Goal: Transaction & Acquisition: Purchase product/service

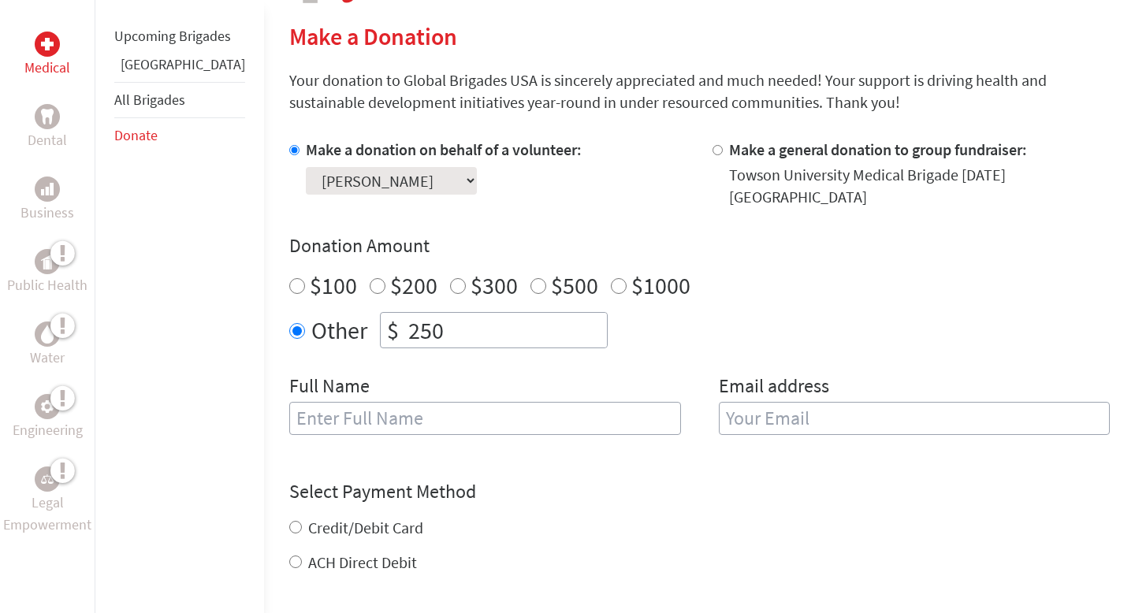
scroll to position [377, 0]
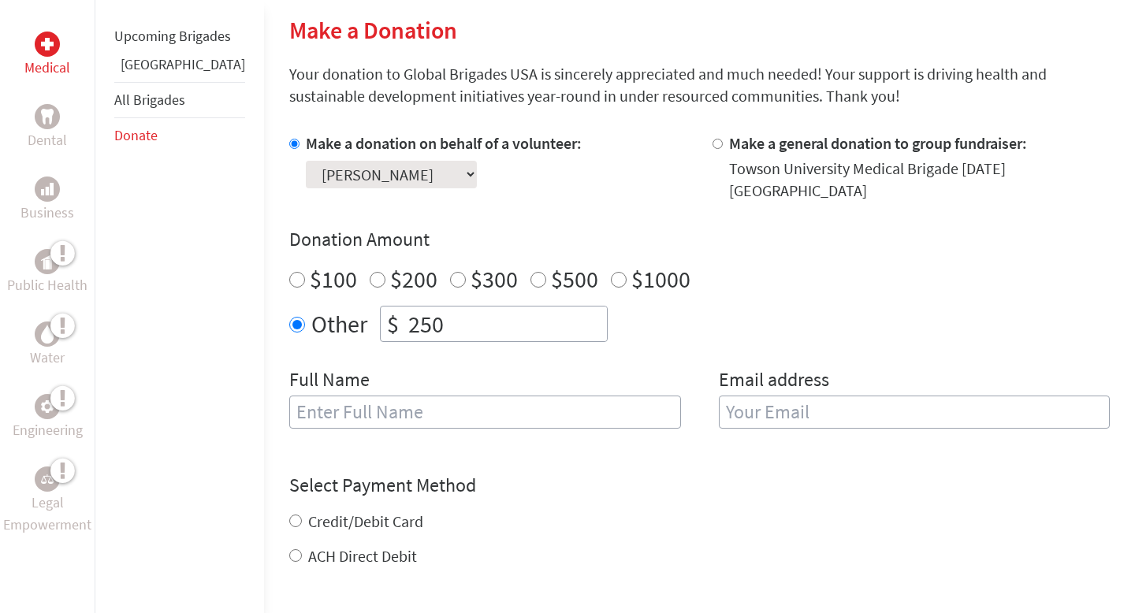
drag, startPoint x: 412, startPoint y: 311, endPoint x: 360, endPoint y: 309, distance: 52.1
click at [405, 311] on input "250" at bounding box center [506, 324] width 202 height 35
type input "70"
click at [318, 396] on input "text" at bounding box center [485, 412] width 392 height 33
type input "[PERSON_NAME]"
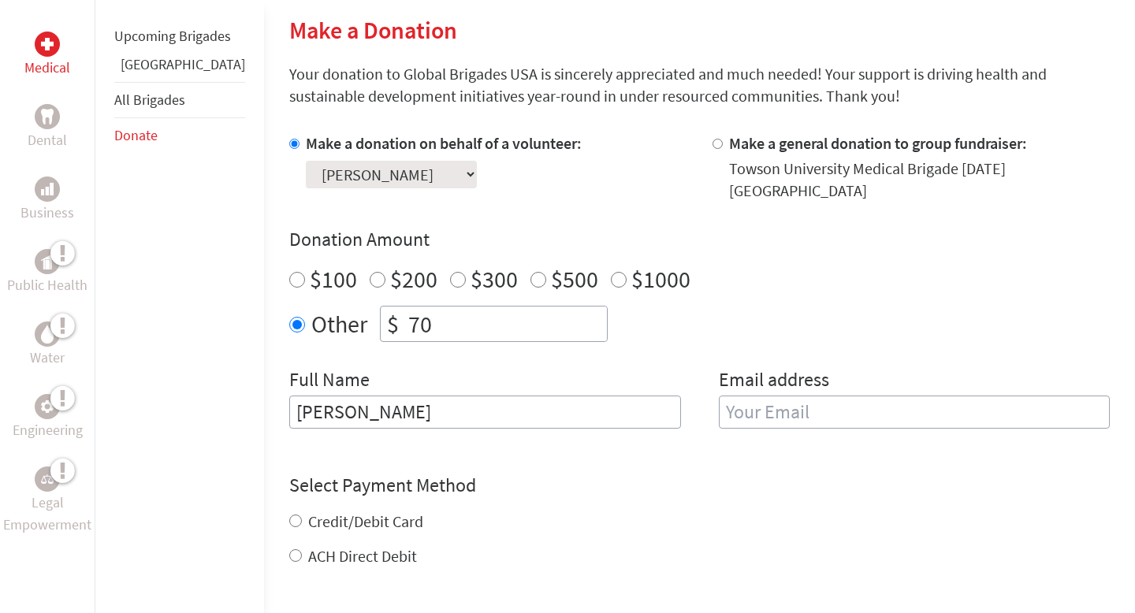
type input "[EMAIL_ADDRESS][DOMAIN_NAME]"
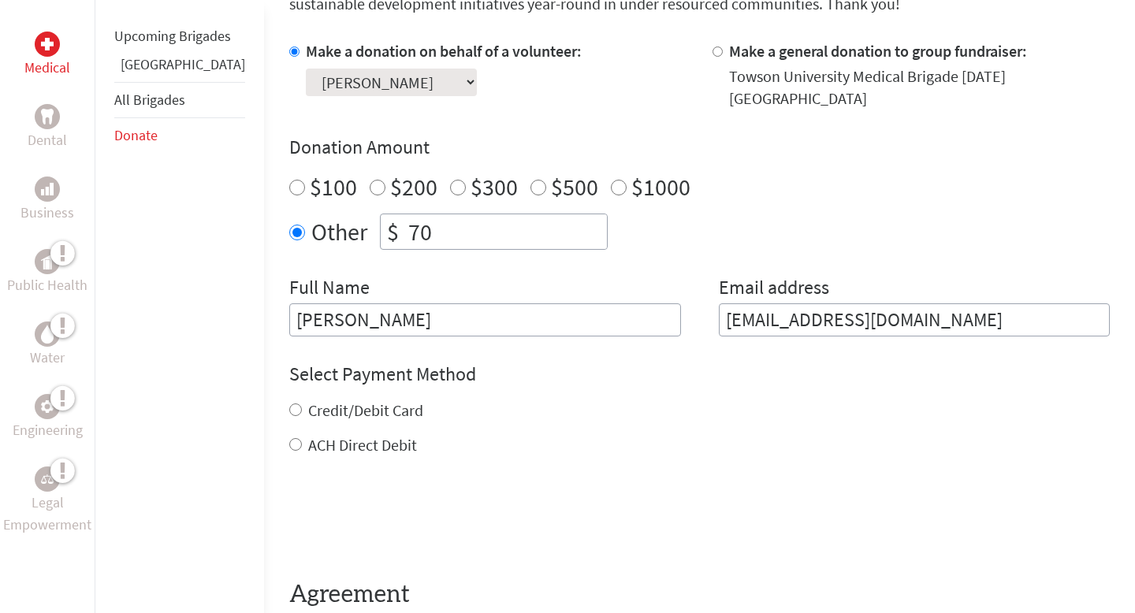
scroll to position [498, 0]
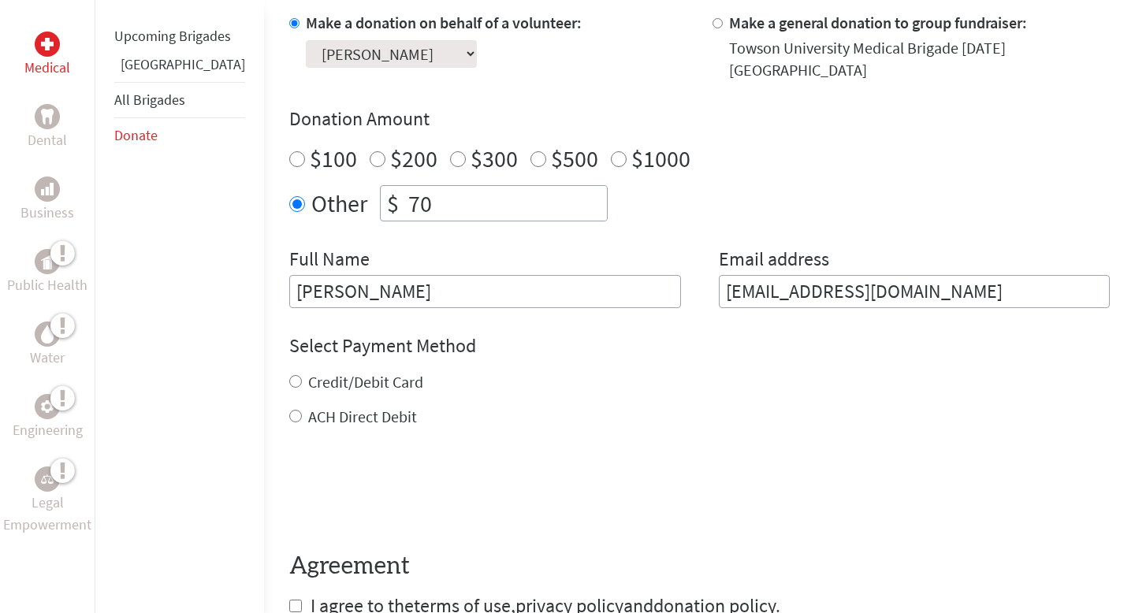
click at [308, 375] on label "Credit/Debit Card" at bounding box center [365, 382] width 115 height 20
click at [293, 375] on input "Credit/Debit Card" at bounding box center [295, 381] width 13 height 13
radio input "true"
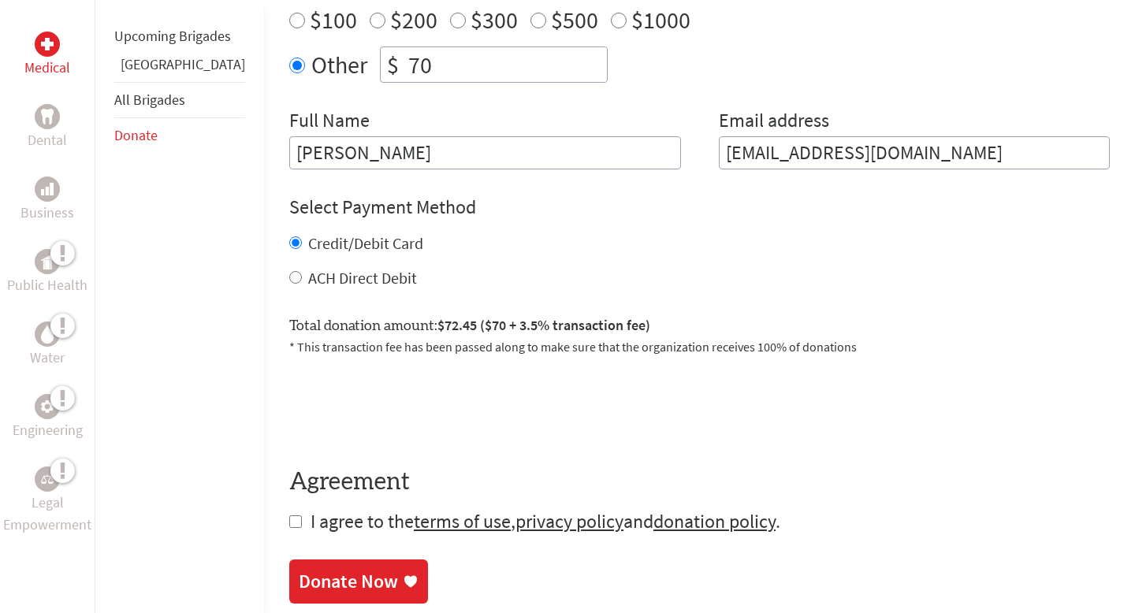
scroll to position [672, 0]
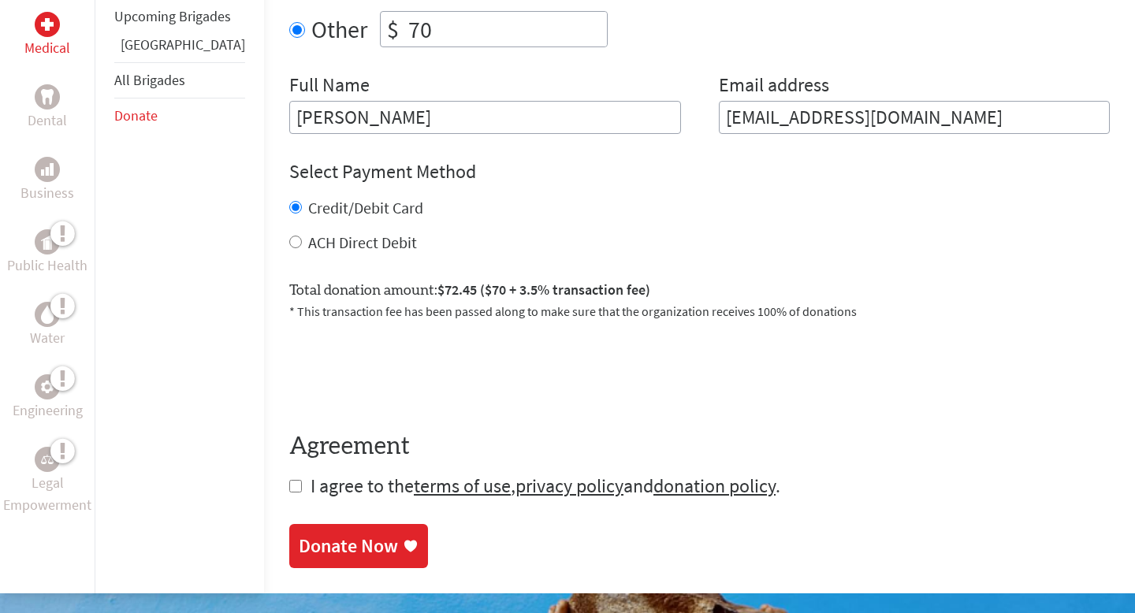
click at [289, 480] on input "checkbox" at bounding box center [295, 486] width 13 height 13
checkbox input "true"
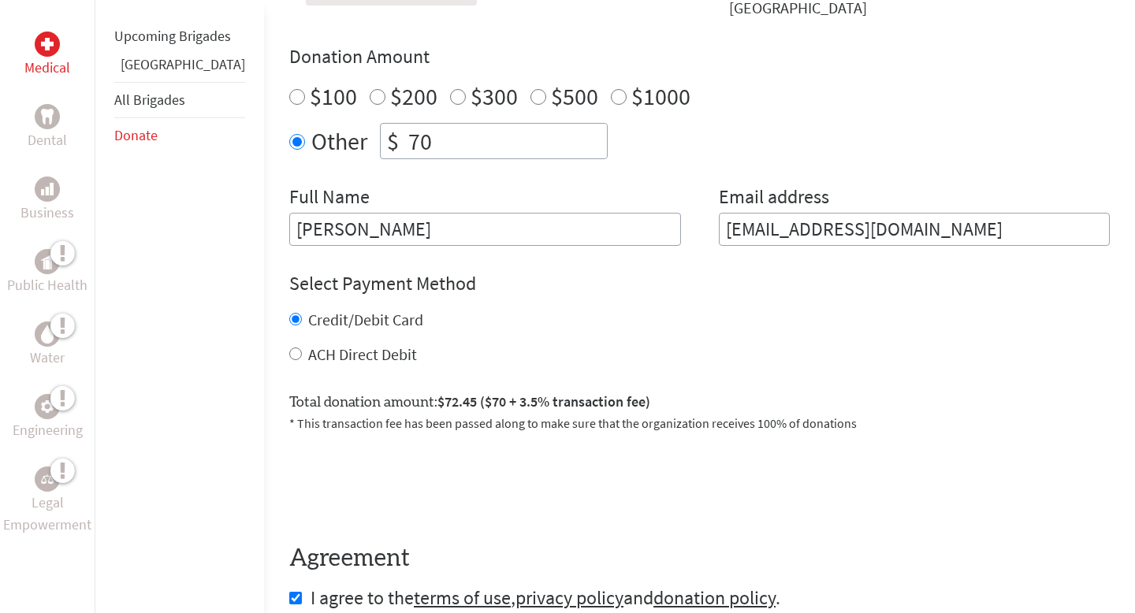
scroll to position [561, 0]
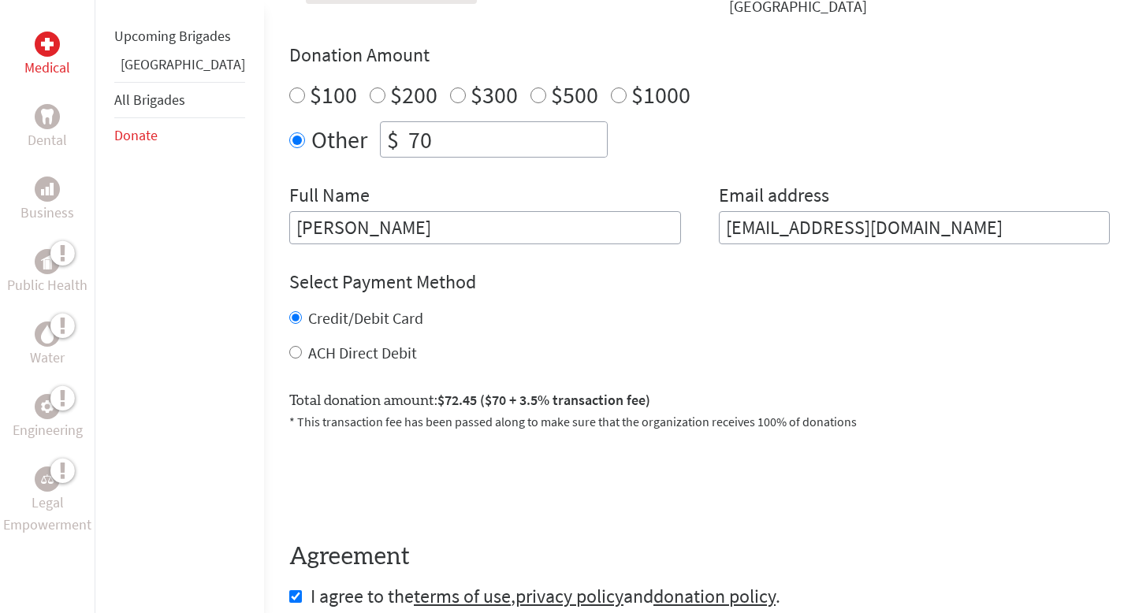
click at [289, 346] on input "ACH Direct Debit" at bounding box center [295, 352] width 13 height 13
radio input "true"
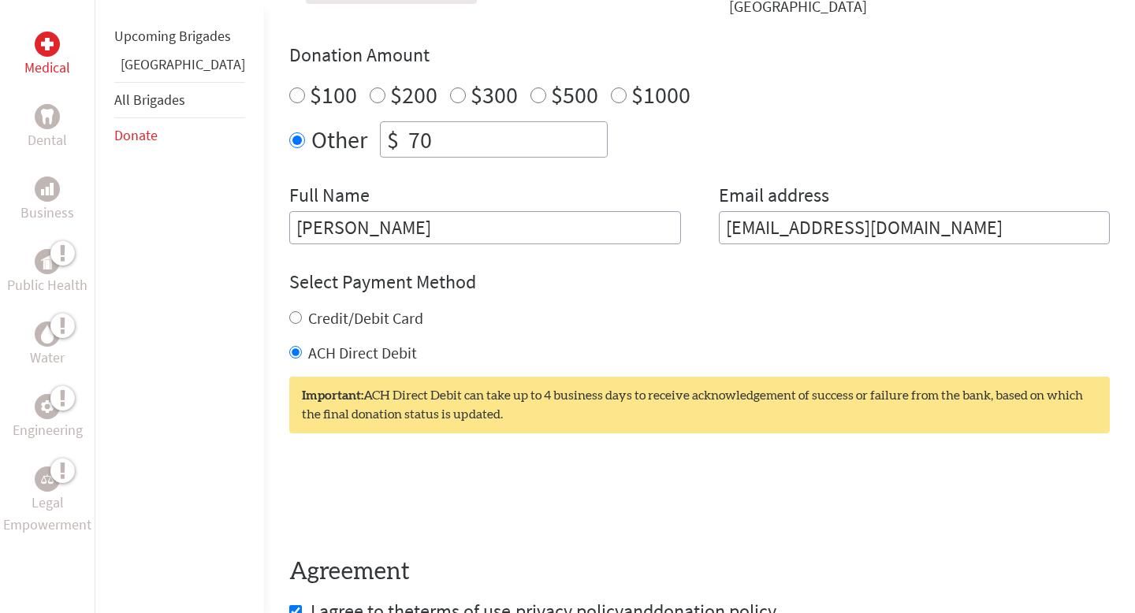
click at [289, 313] on div "Credit/Debit Card" at bounding box center [699, 319] width 821 height 22
click at [289, 309] on div "Credit/Debit Card" at bounding box center [699, 319] width 821 height 22
click at [289, 311] on input "Credit/Debit Card" at bounding box center [295, 317] width 13 height 13
radio input "true"
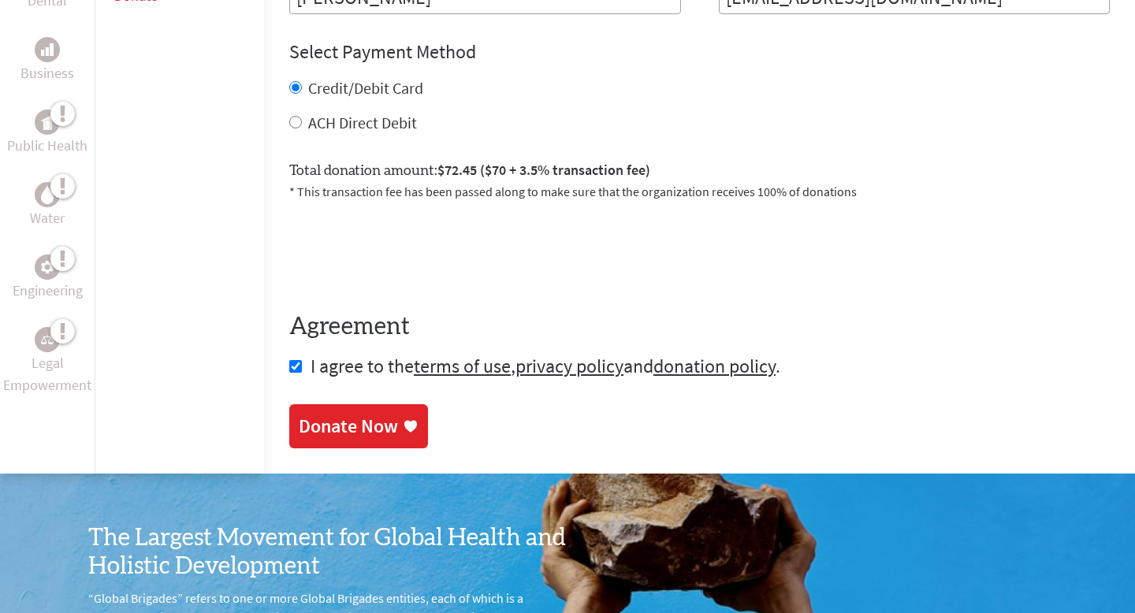
scroll to position [793, 0]
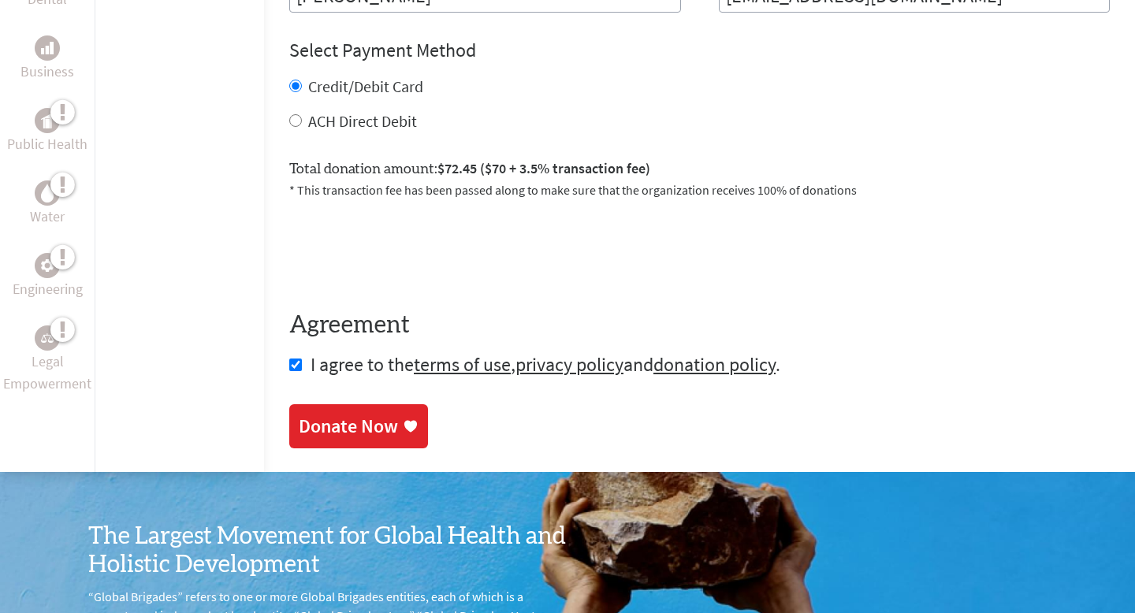
click at [366, 424] on div "Donate Now" at bounding box center [359, 426] width 120 height 25
